Goal: Task Accomplishment & Management: Complete application form

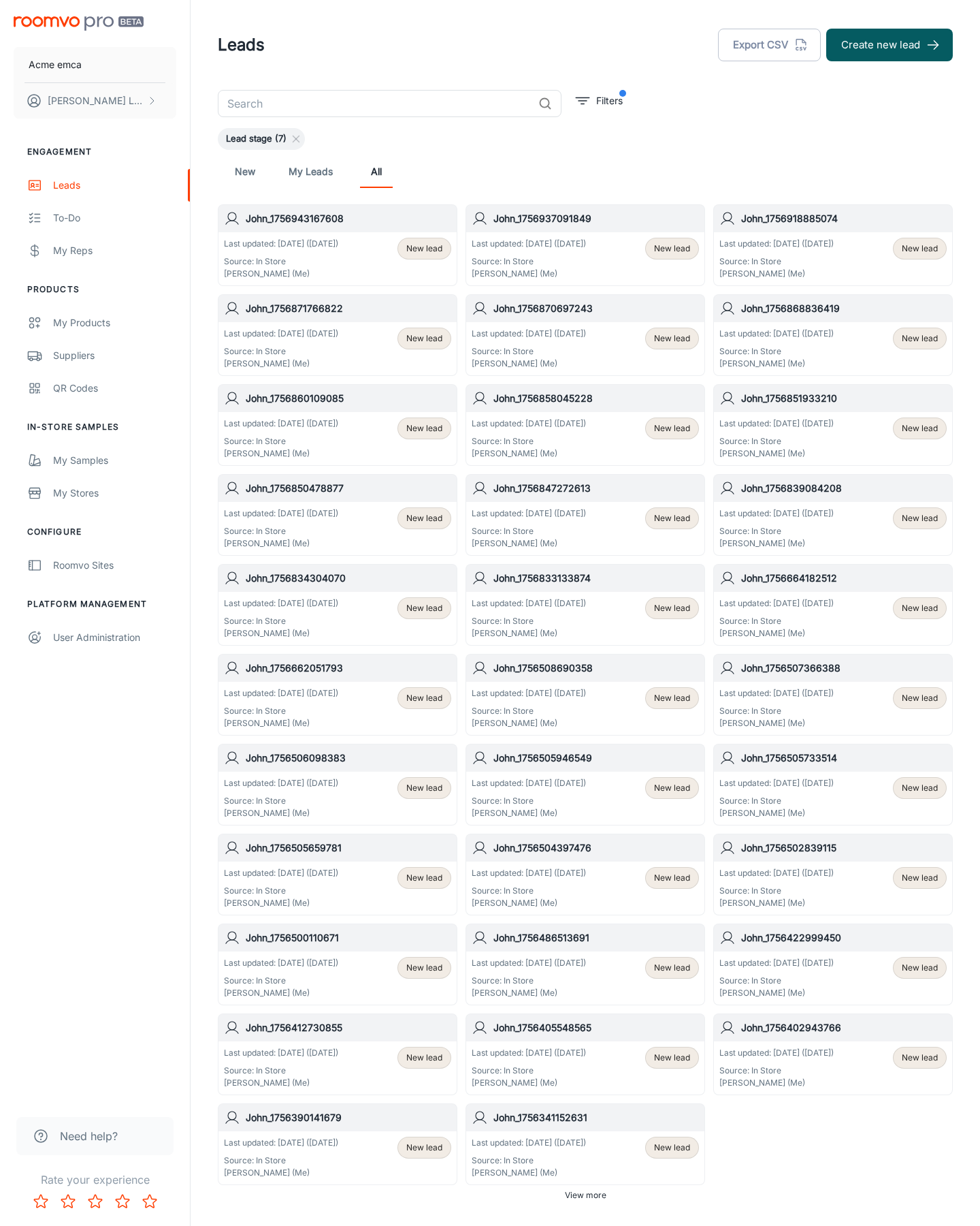
click at [889, 45] on button "Create new lead" at bounding box center [889, 44] width 127 height 33
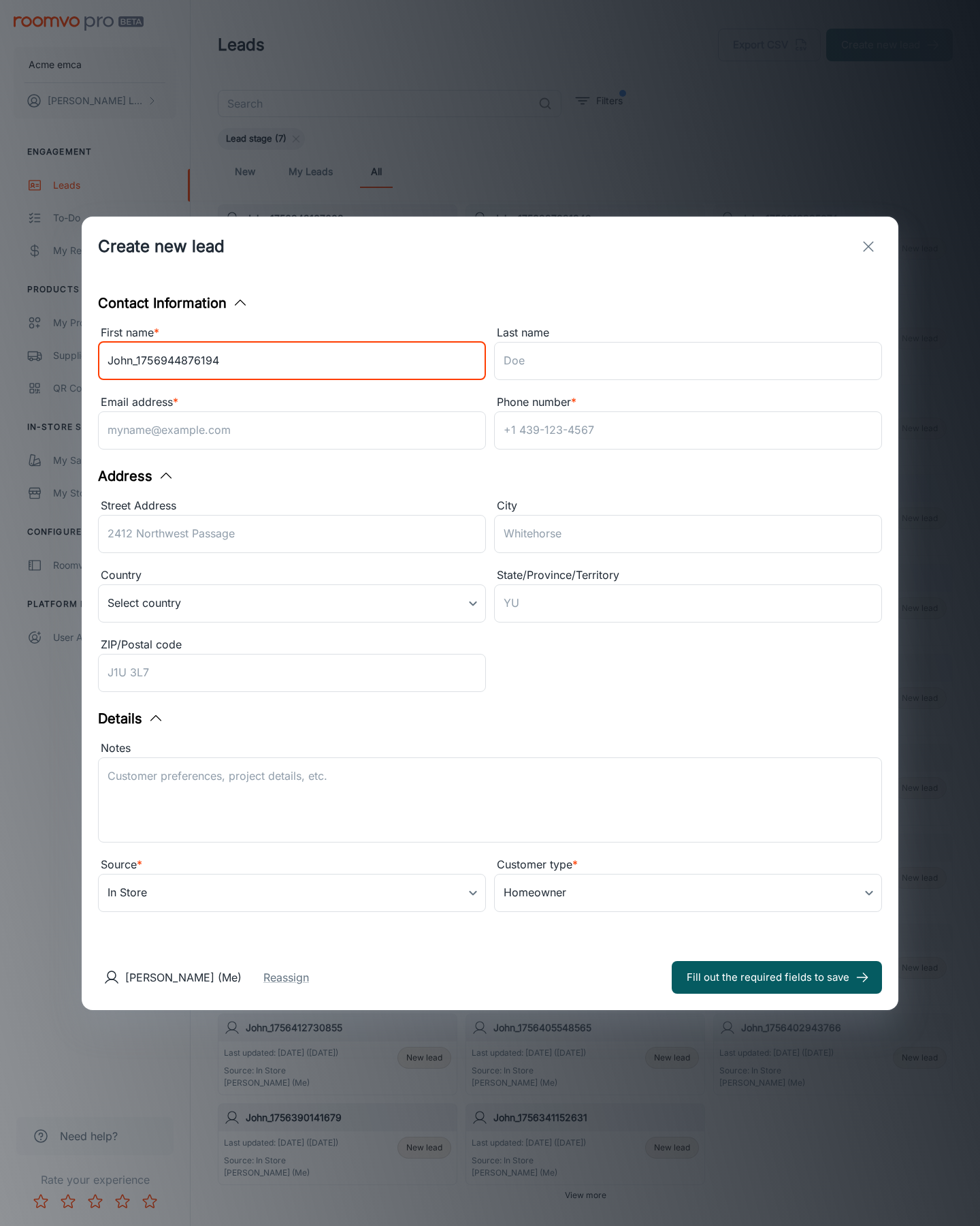
type input "John_1756944876194"
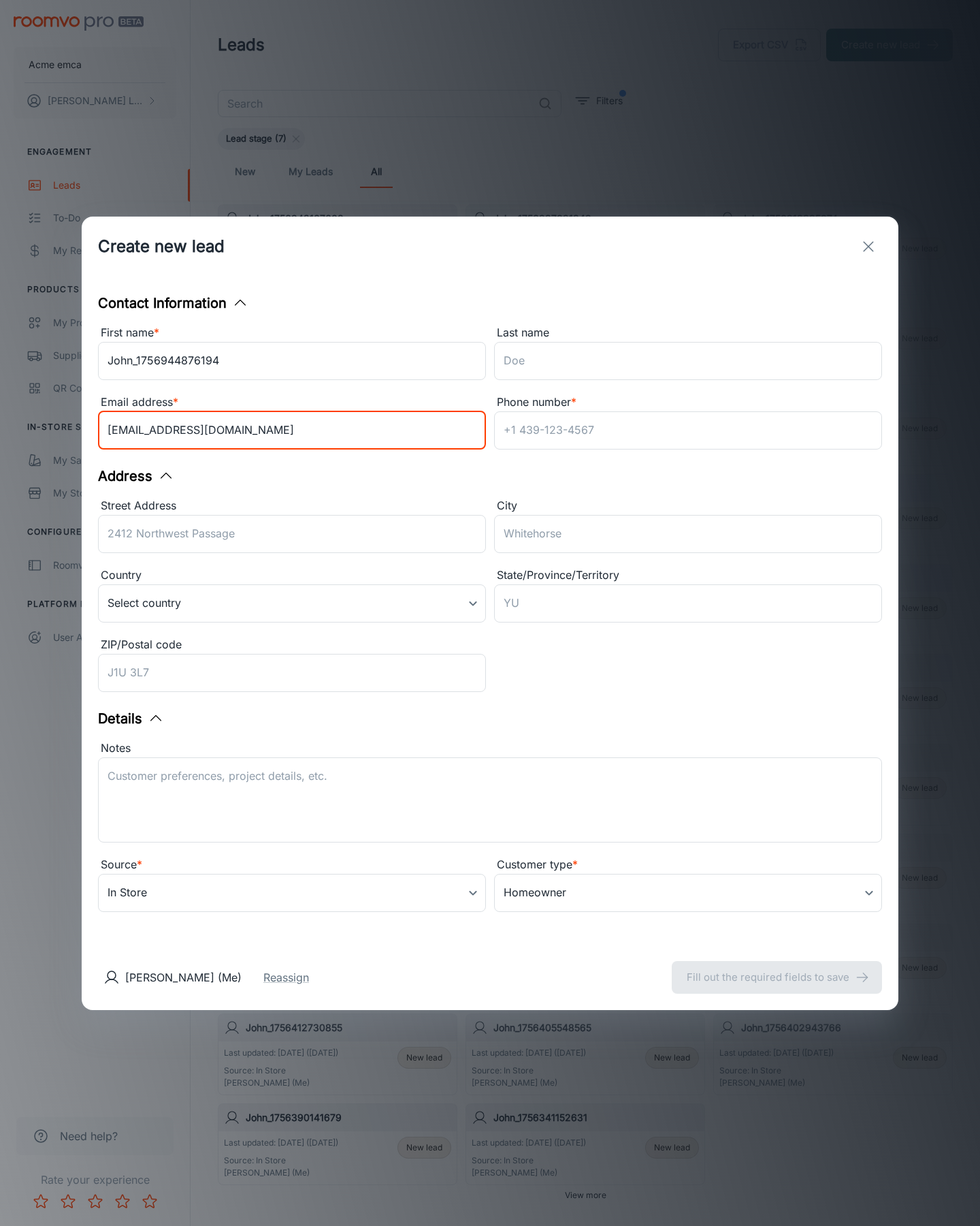
type input "[EMAIL_ADDRESS][DOMAIN_NAME]"
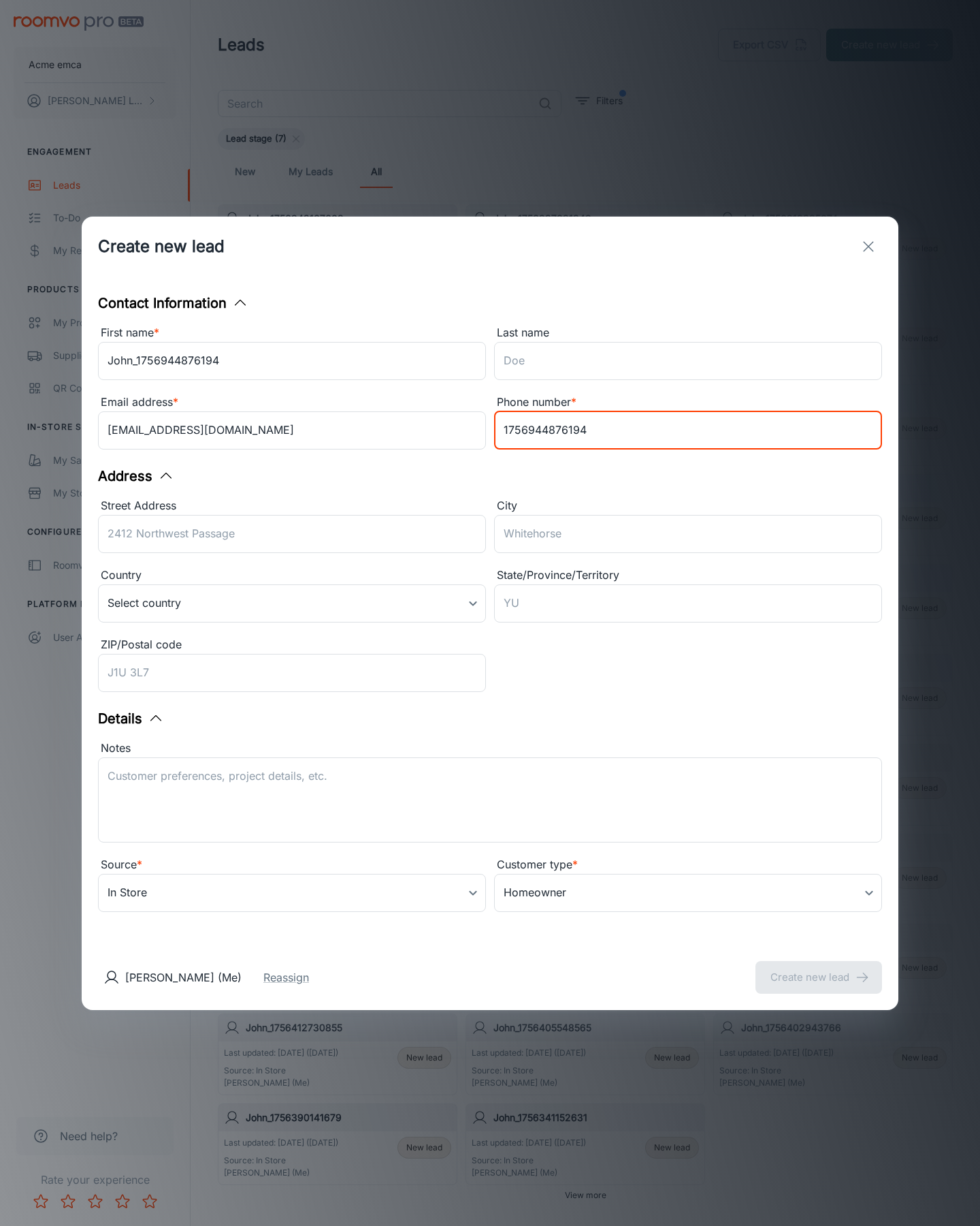
type input "1756944876194"
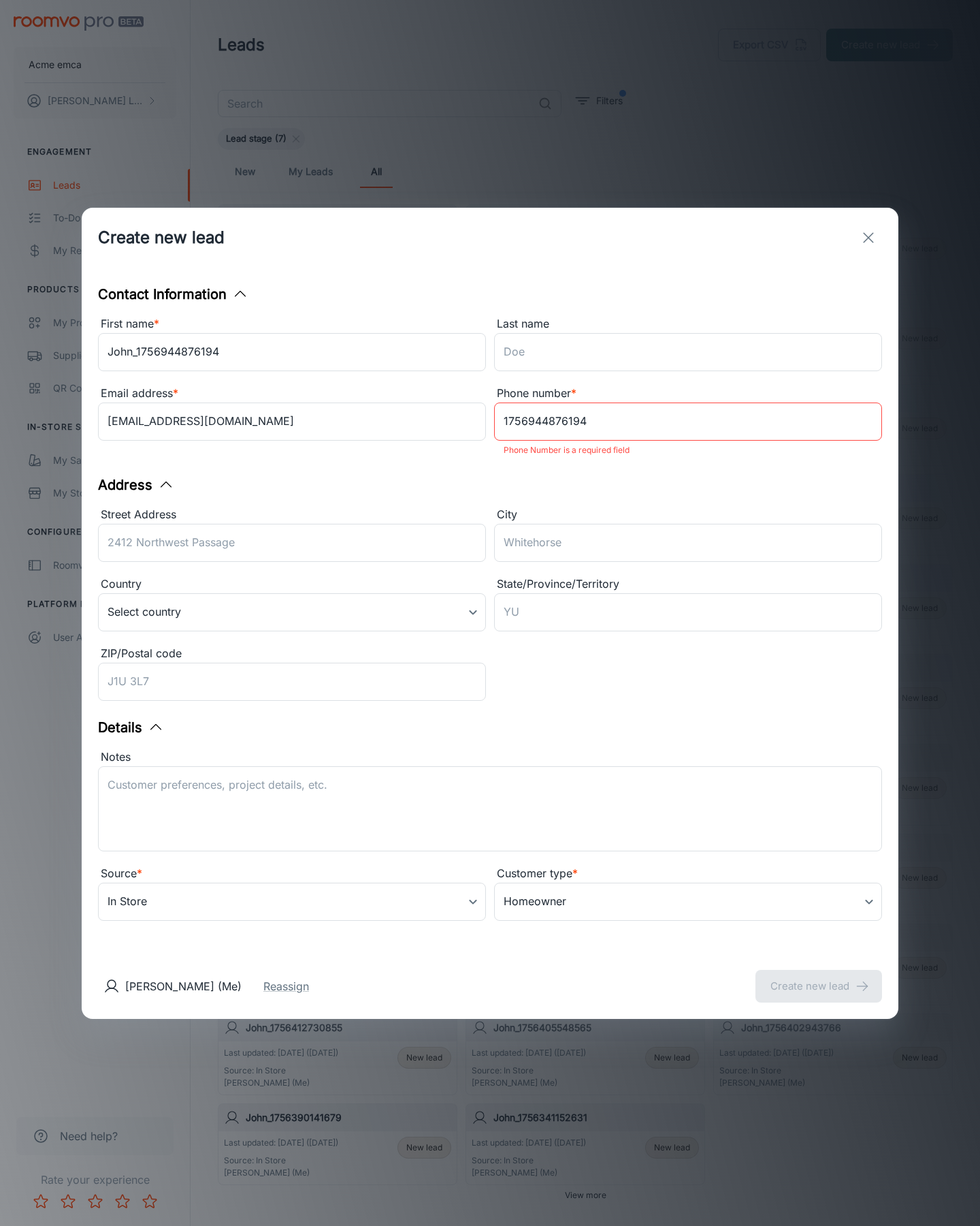
click at [819, 977] on button "Create new lead" at bounding box center [819, 986] width 127 height 33
